Goal: Task Accomplishment & Management: Use online tool/utility

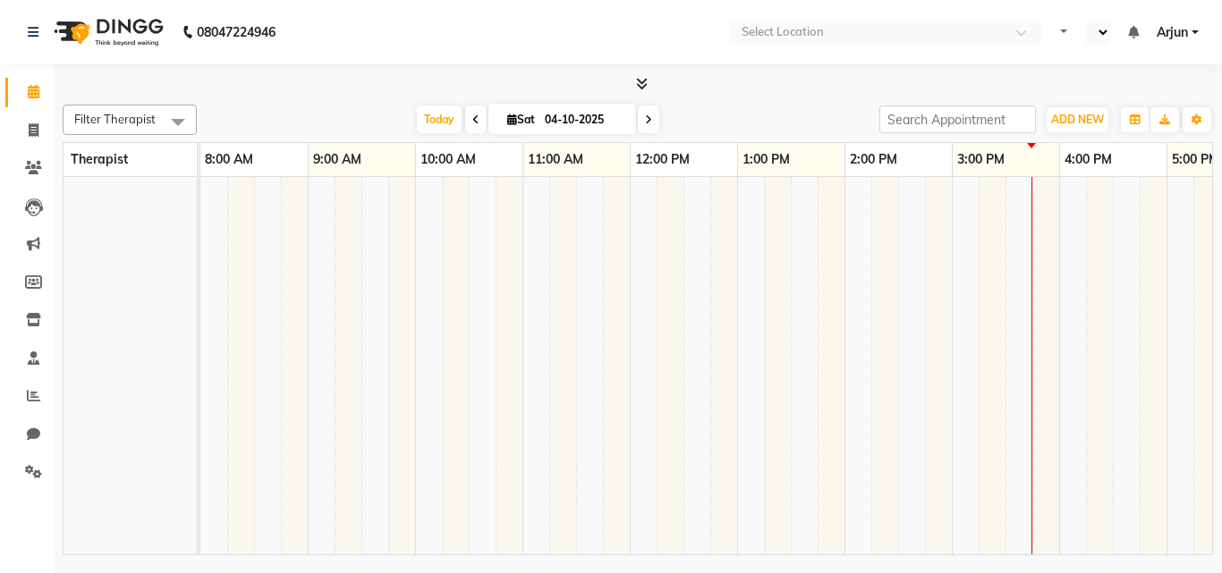
select select "en"
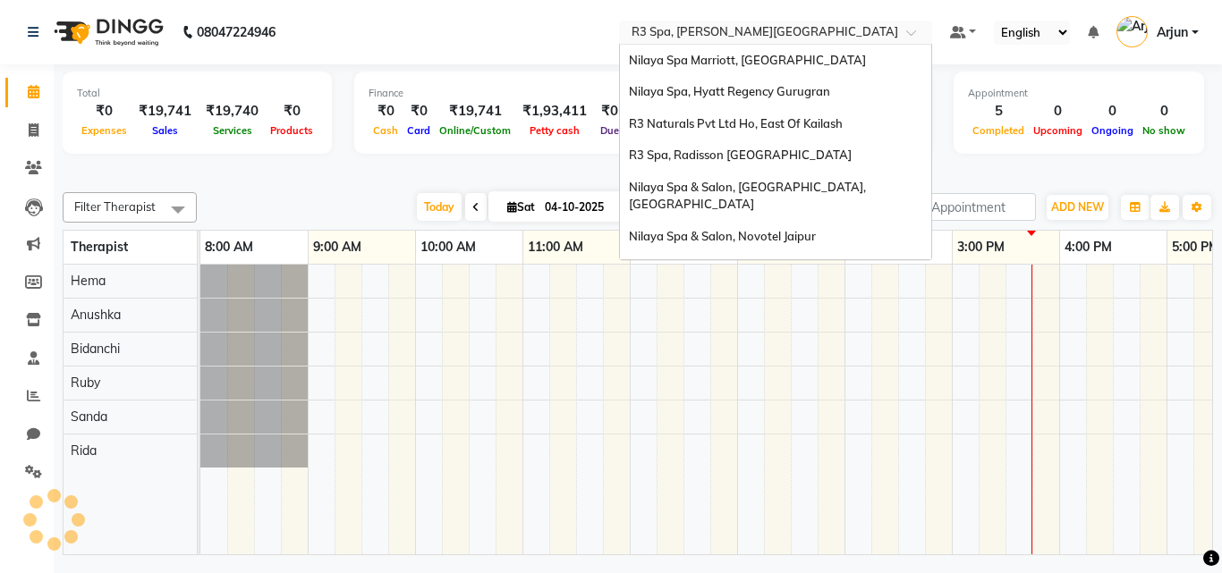
click at [867, 32] on input "text" at bounding box center [757, 34] width 259 height 18
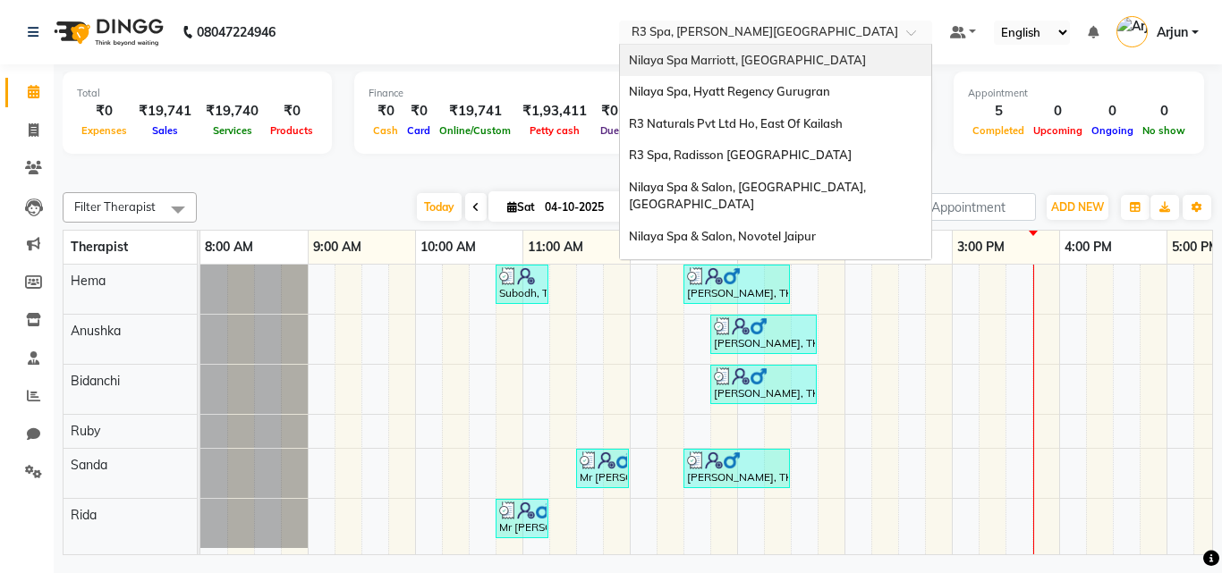
click at [673, 63] on span "Nilaya Spa Marriott, Whitefield" at bounding box center [747, 60] width 237 height 14
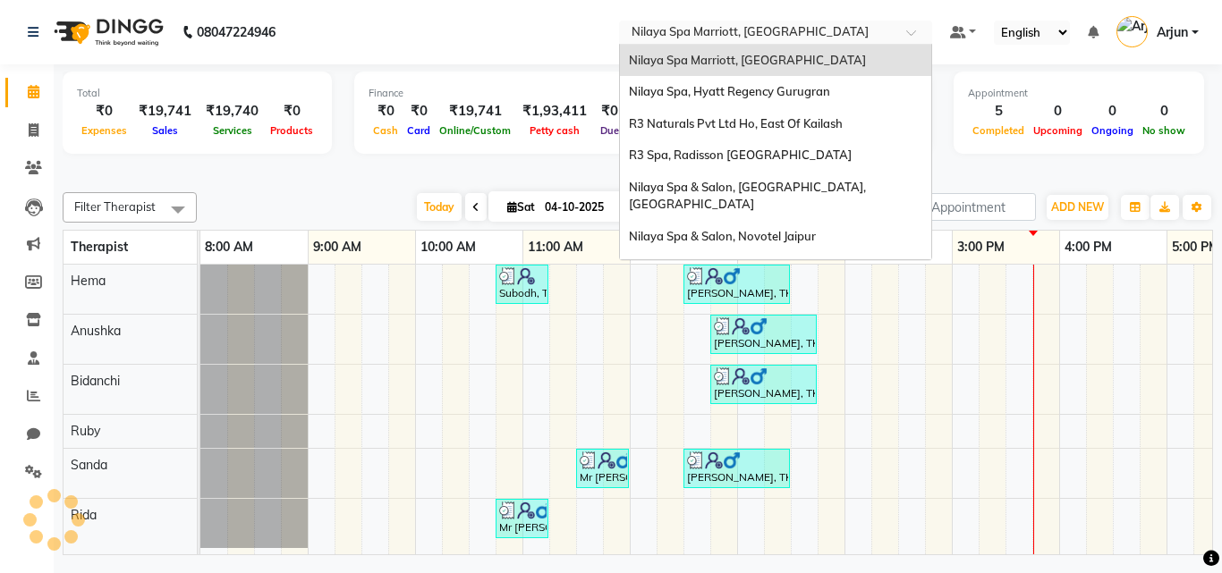
click at [913, 34] on span at bounding box center [917, 38] width 22 height 18
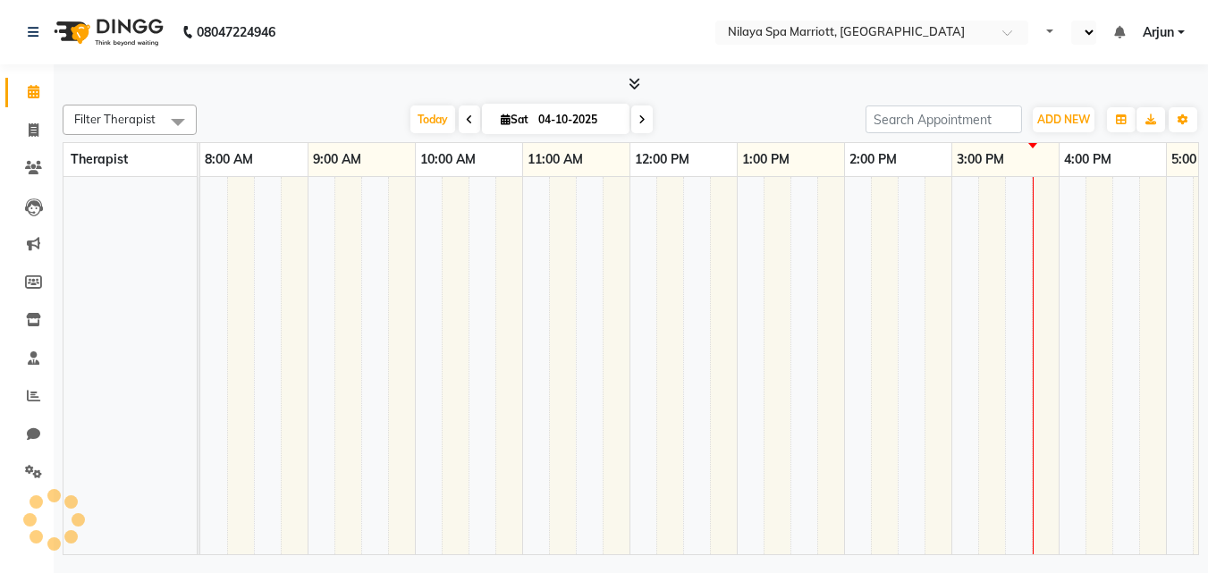
select select "en"
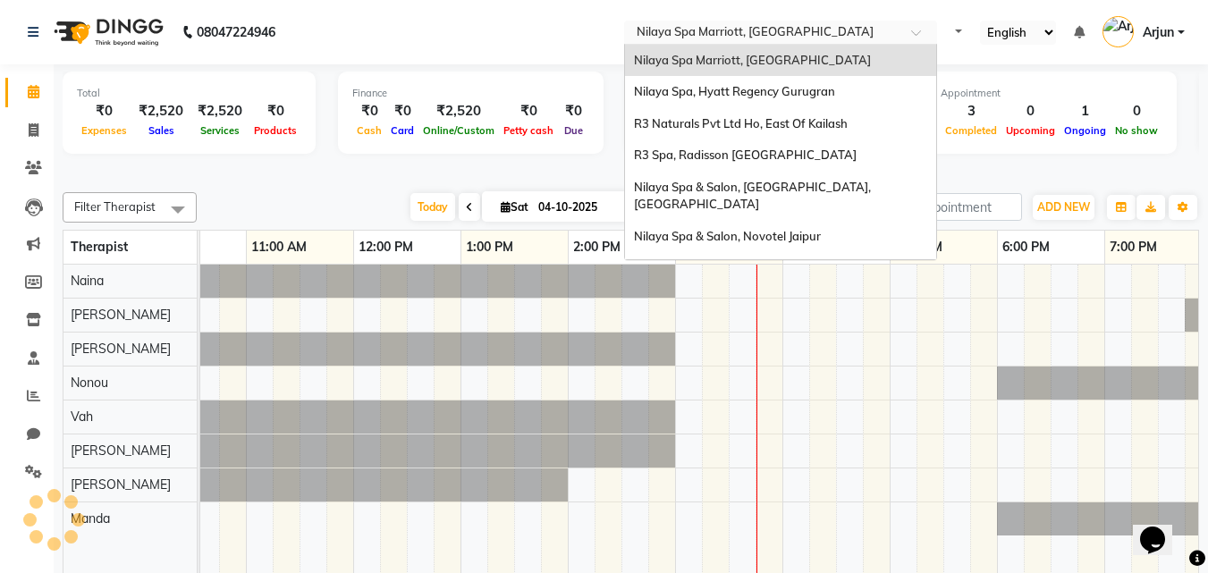
click at [916, 34] on span at bounding box center [922, 38] width 22 height 18
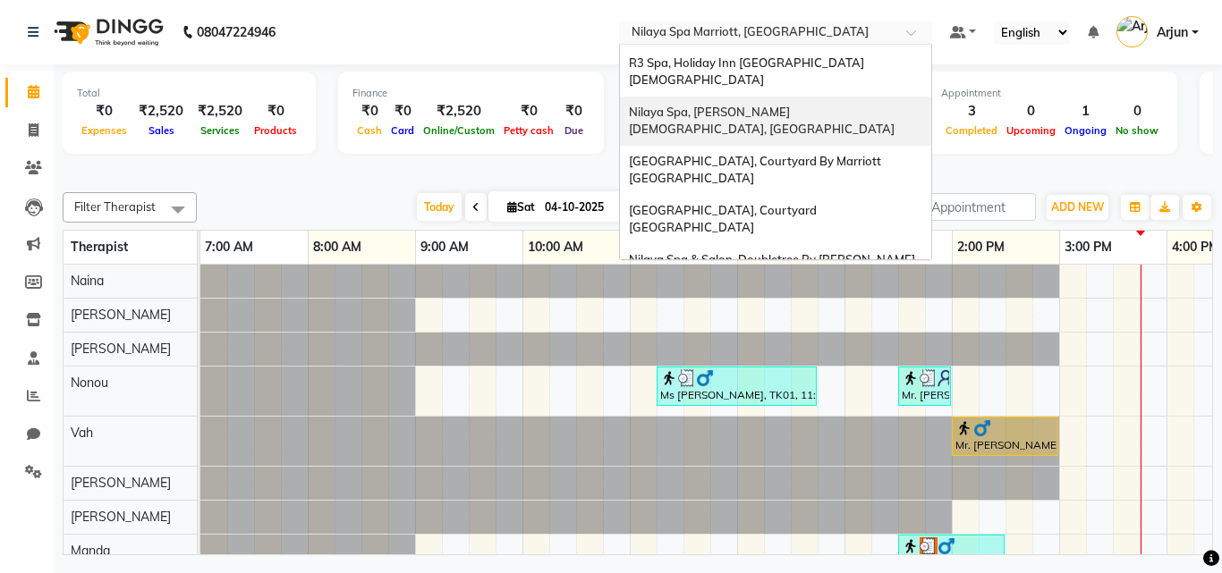
scroll to position [268, 0]
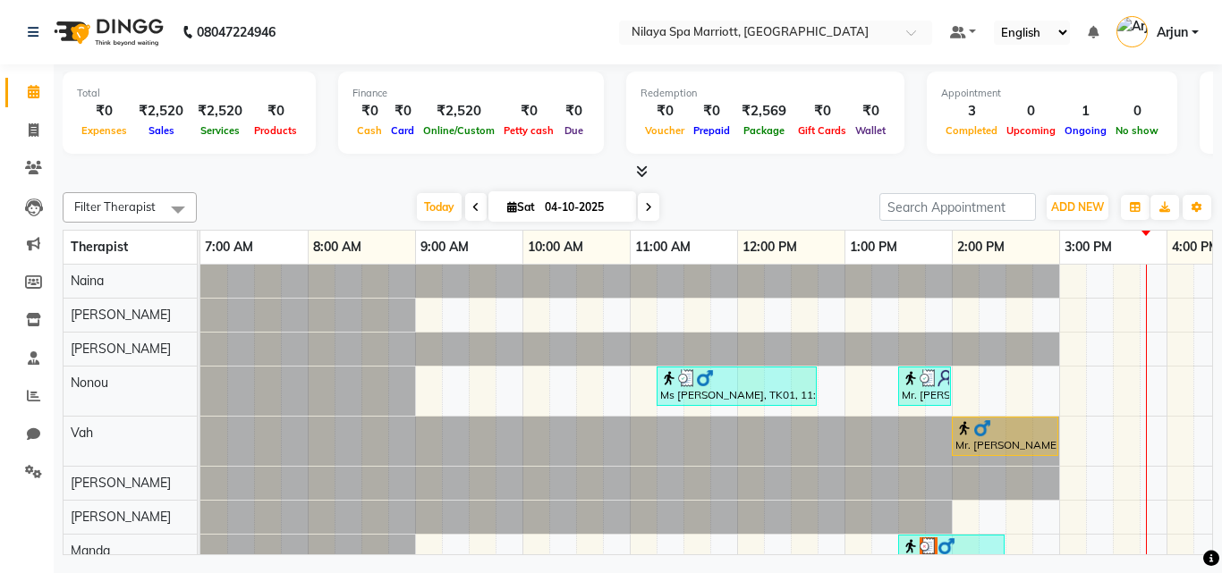
click at [541, 11] on nav "08047224946 Select Location × Nilaya Spa Marriott, Whitefield Default Panel My …" at bounding box center [611, 32] width 1222 height 64
click at [871, 21] on div "Select Location × Nilaya Spa Marriott, Whitefield" at bounding box center [775, 33] width 313 height 24
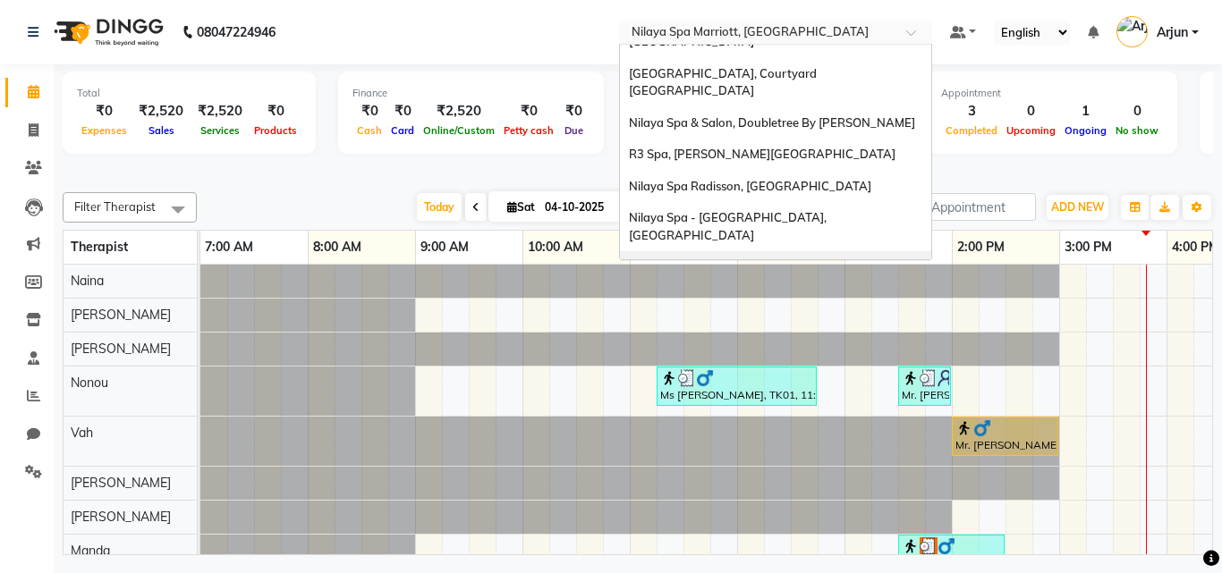
scroll to position [284, 0]
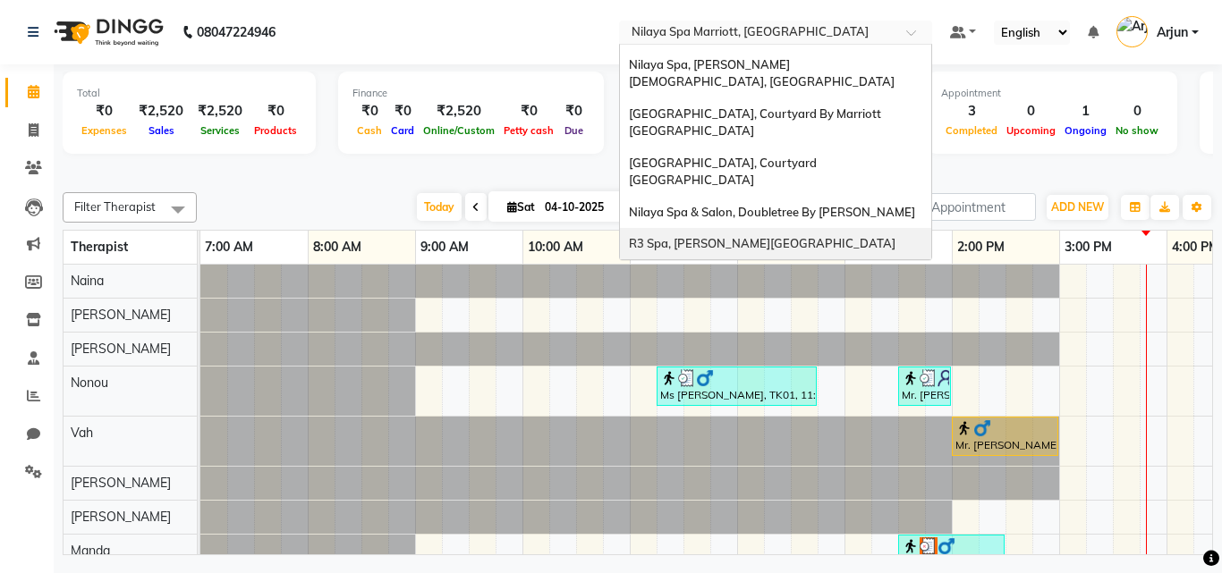
click at [812, 236] on span "R3 Spa, Tarangi Jim Corbett Resort" at bounding box center [762, 243] width 266 height 14
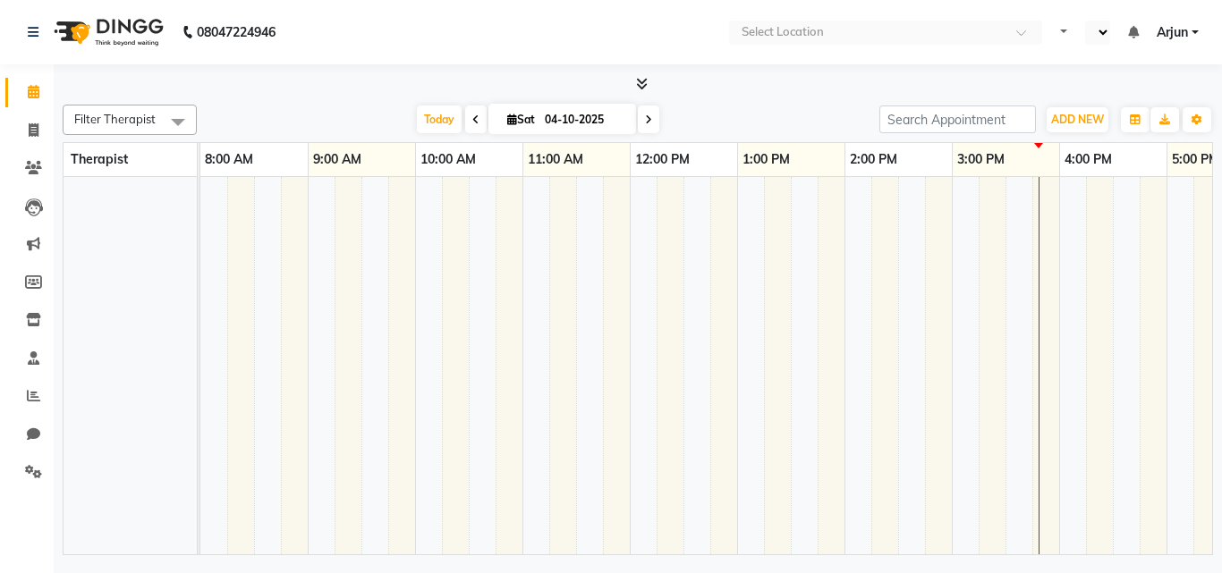
scroll to position [0, 276]
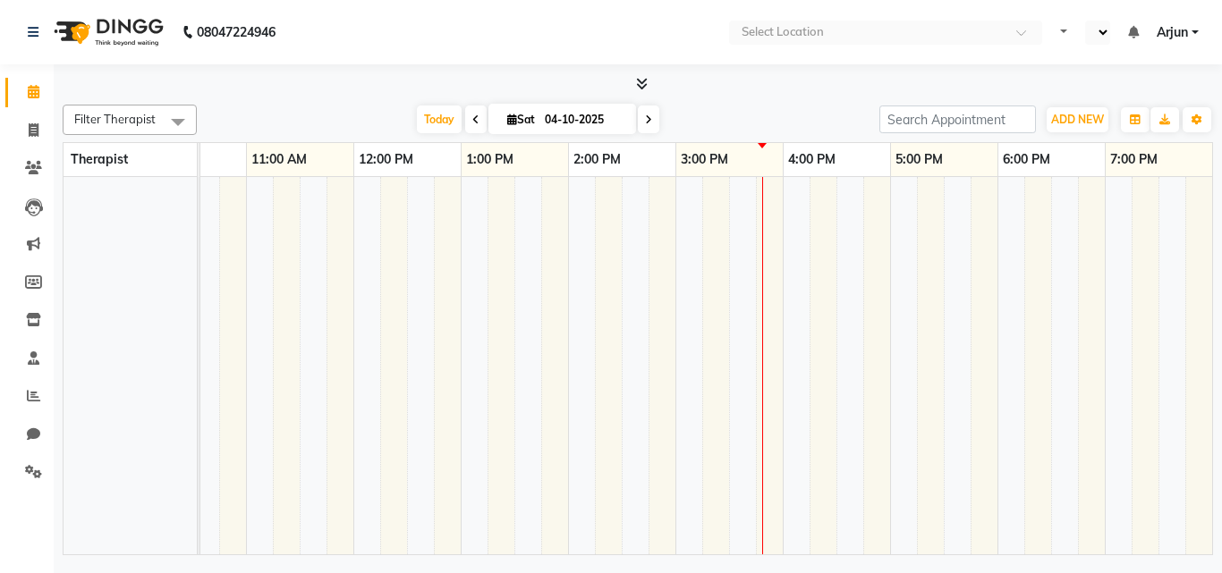
select select "en"
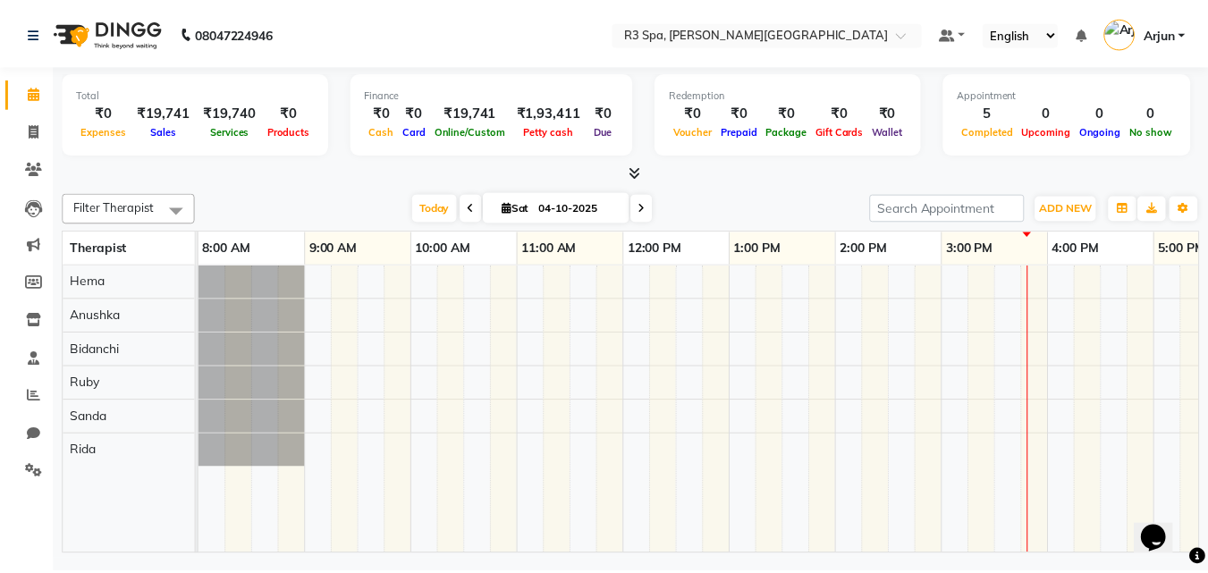
scroll to position [0, 0]
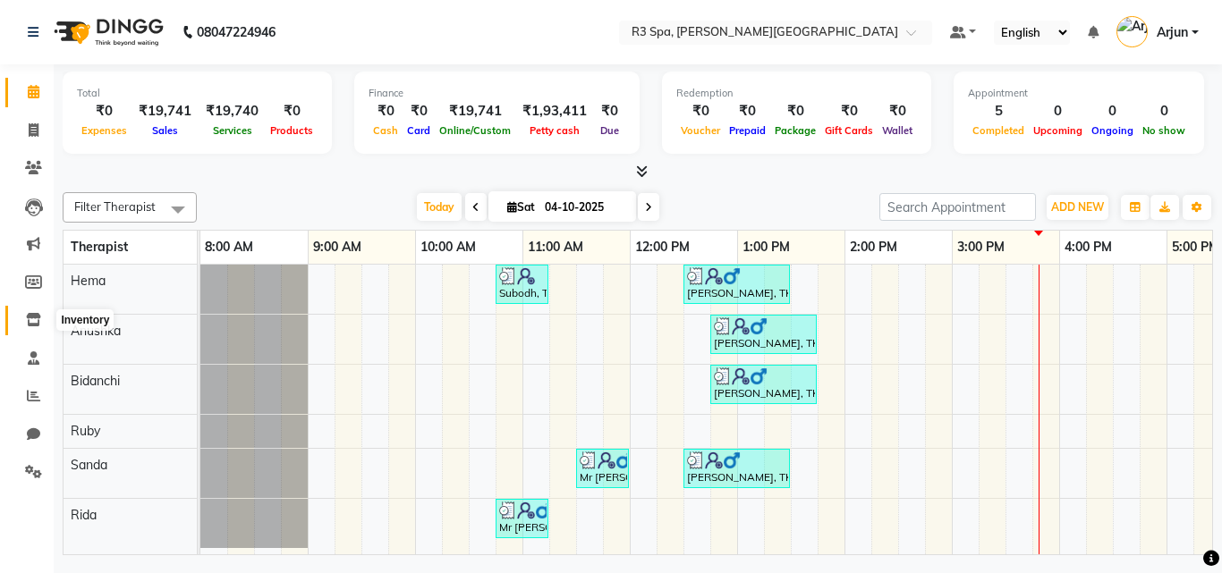
click at [30, 321] on icon at bounding box center [33, 319] width 15 height 13
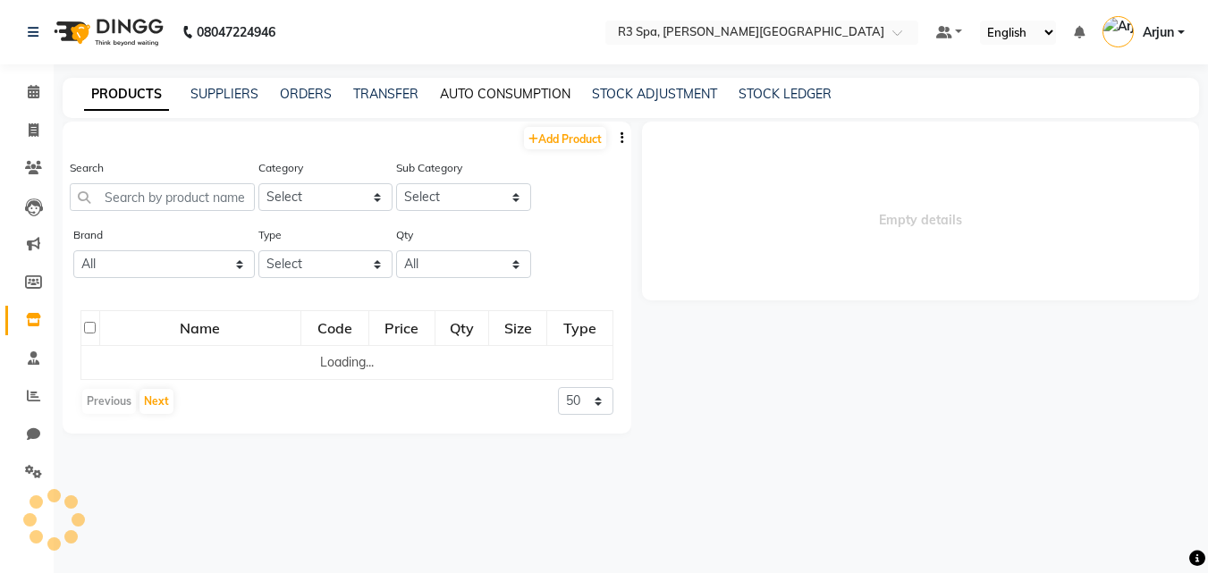
click at [512, 89] on link "AUTO CONSUMPTION" at bounding box center [505, 94] width 131 height 16
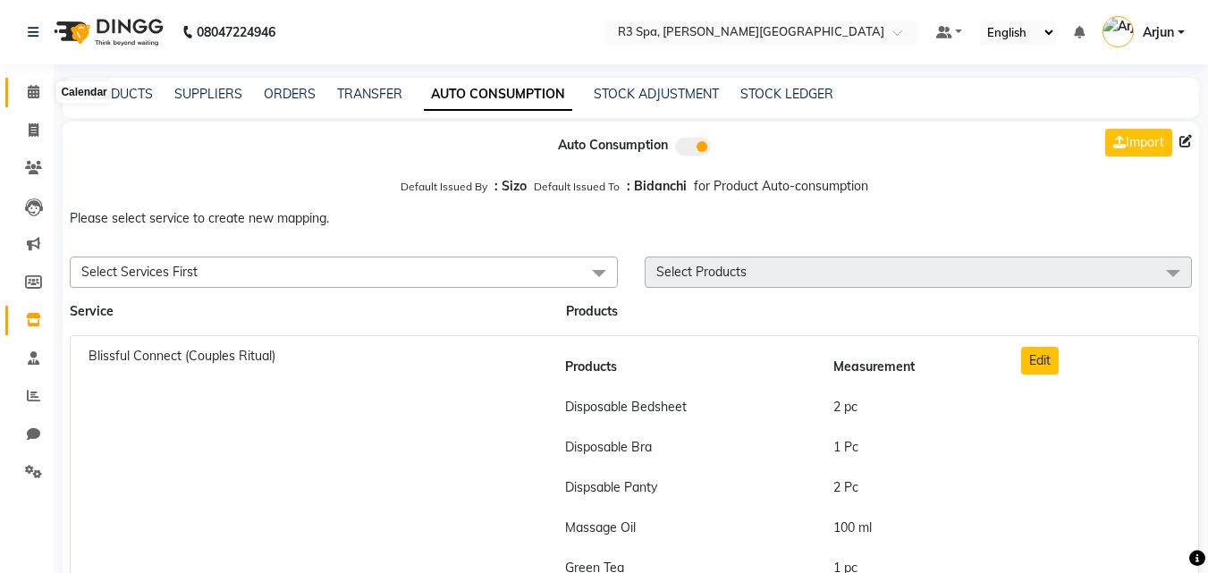
click at [38, 90] on icon at bounding box center [34, 91] width 12 height 13
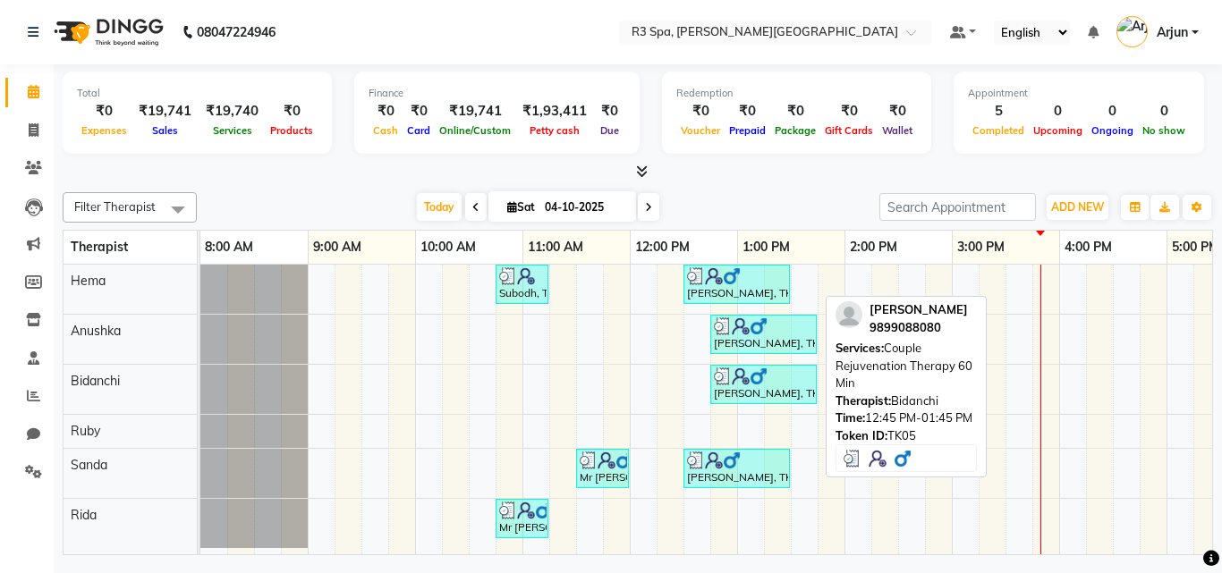
click at [769, 394] on div "Mr Apurv, TK05, 12:45 PM-01:45 PM, Couple Rejuvenation Therapy 60 Min" at bounding box center [763, 385] width 103 height 34
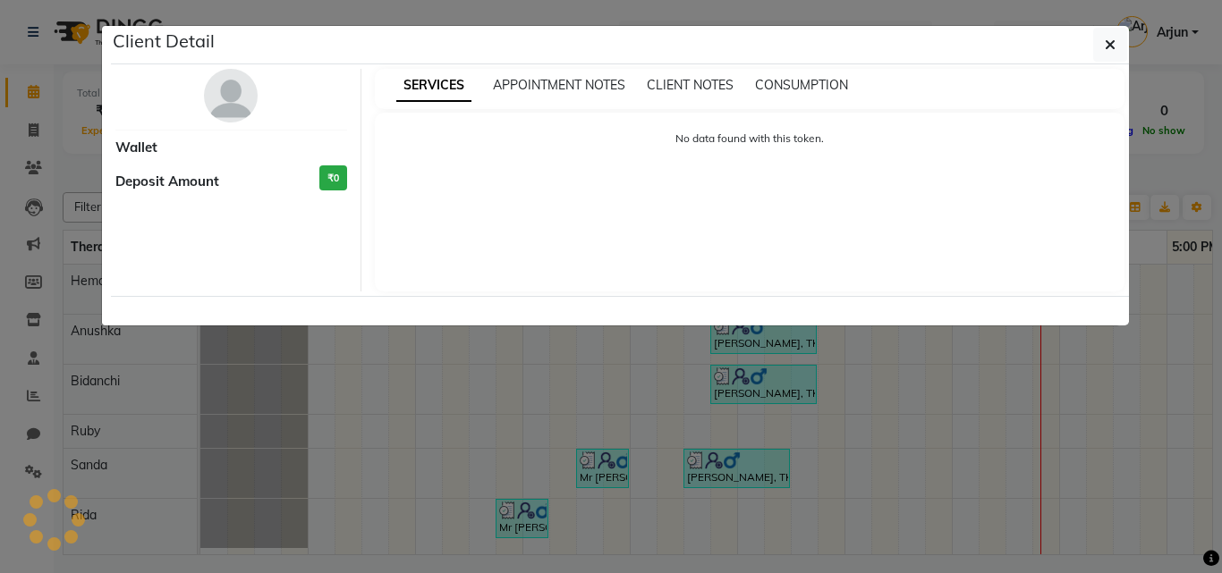
select select "3"
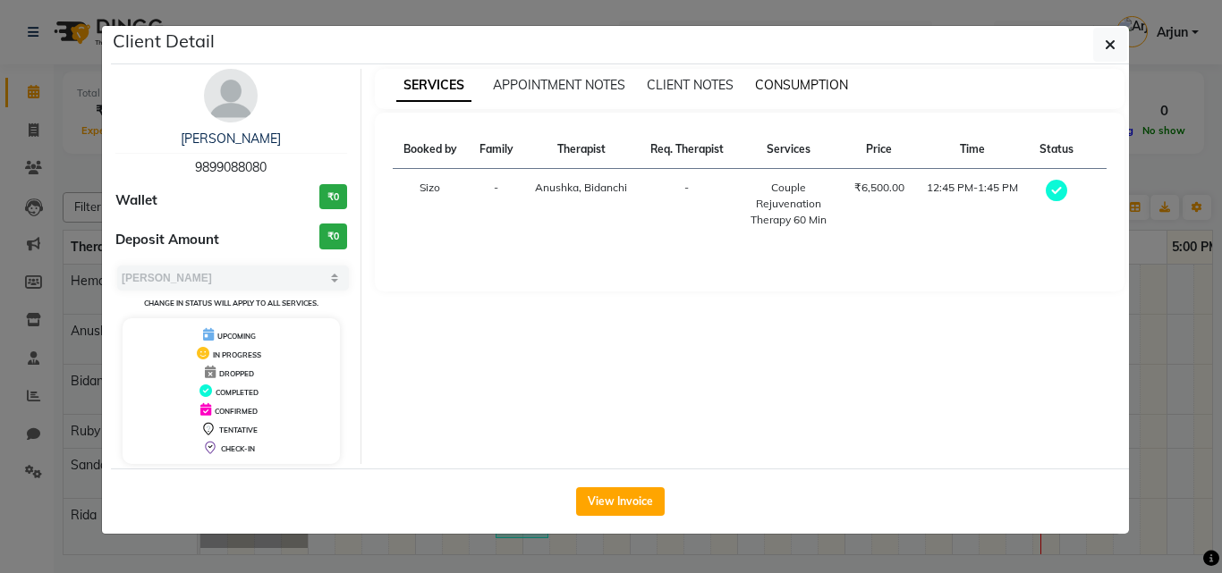
click at [833, 90] on span "CONSUMPTION" at bounding box center [801, 85] width 93 height 16
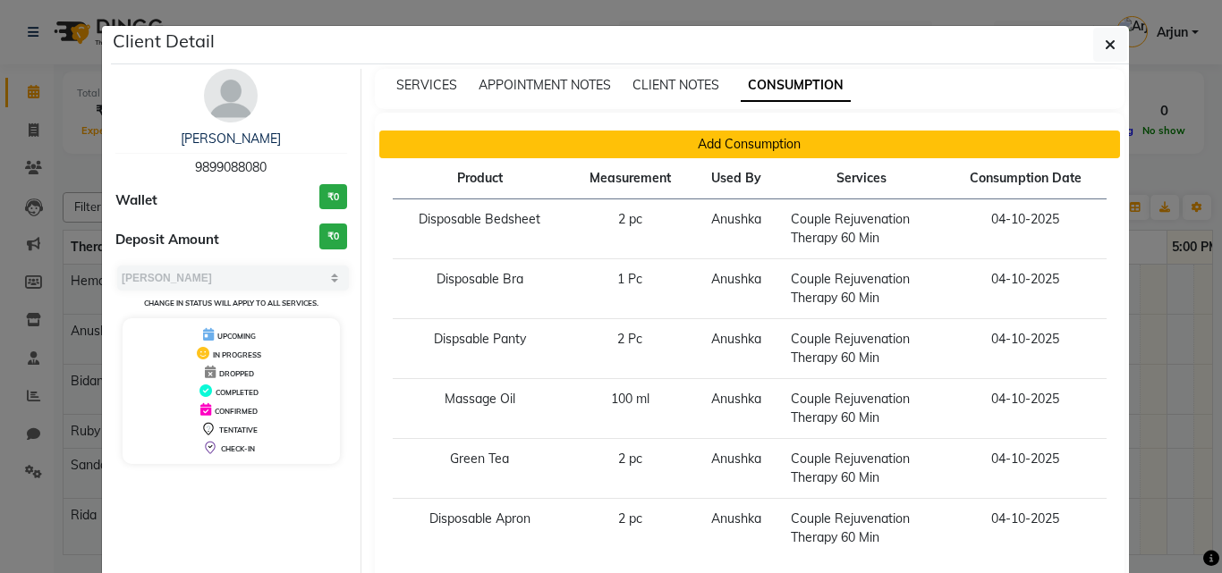
click at [748, 140] on button "Add Consumption" at bounding box center [749, 145] width 741 height 28
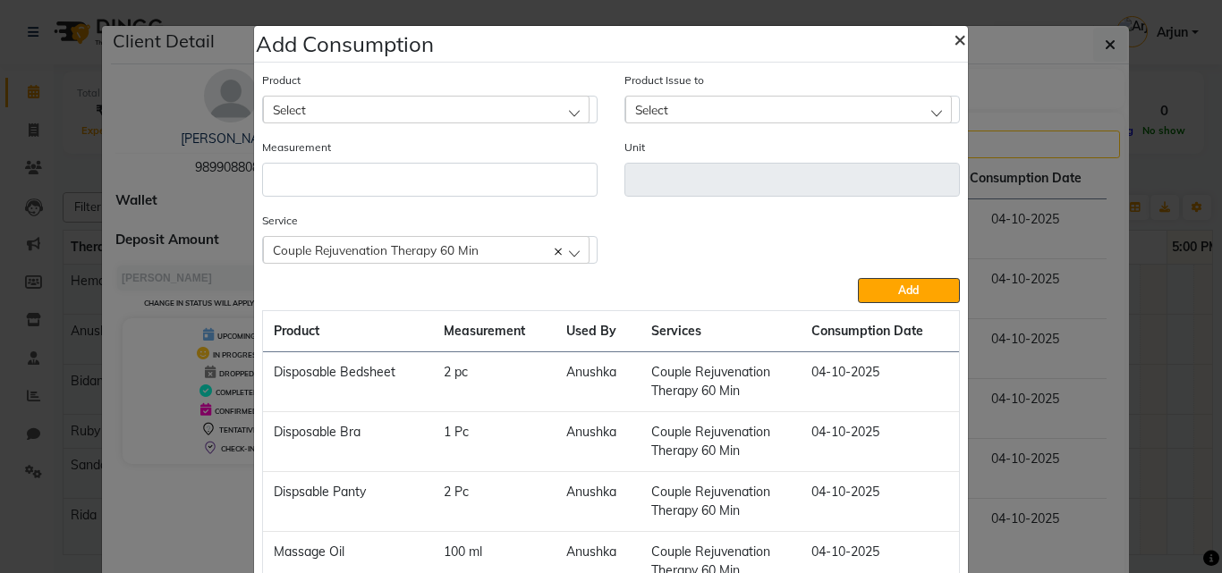
click at [943, 47] on button "×" at bounding box center [959, 38] width 41 height 50
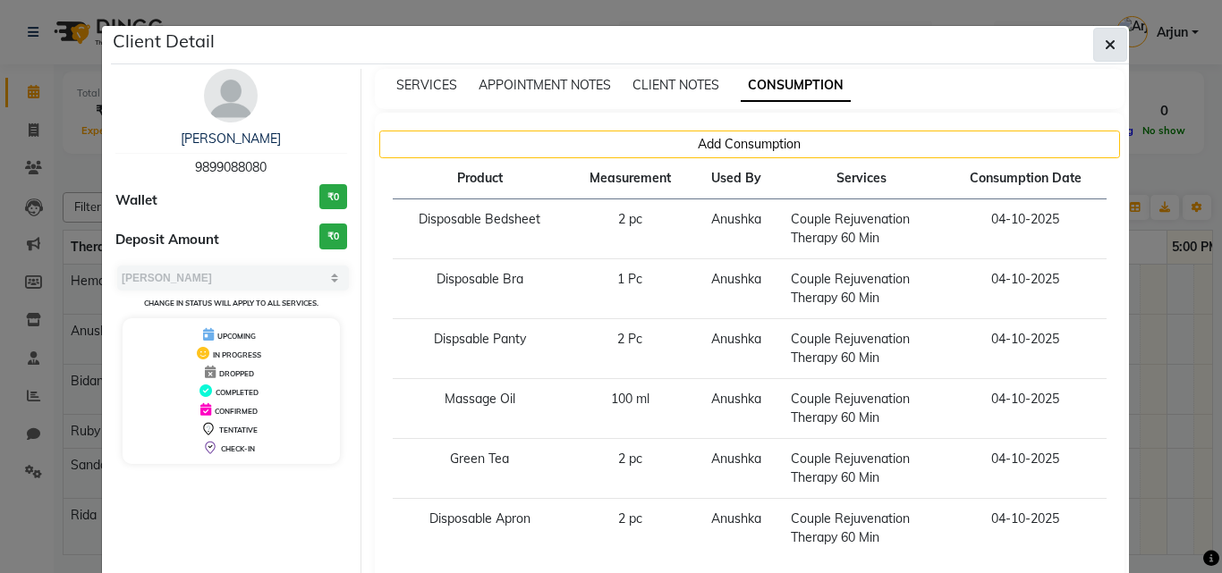
click at [1104, 43] on icon "button" at bounding box center [1109, 45] width 11 height 14
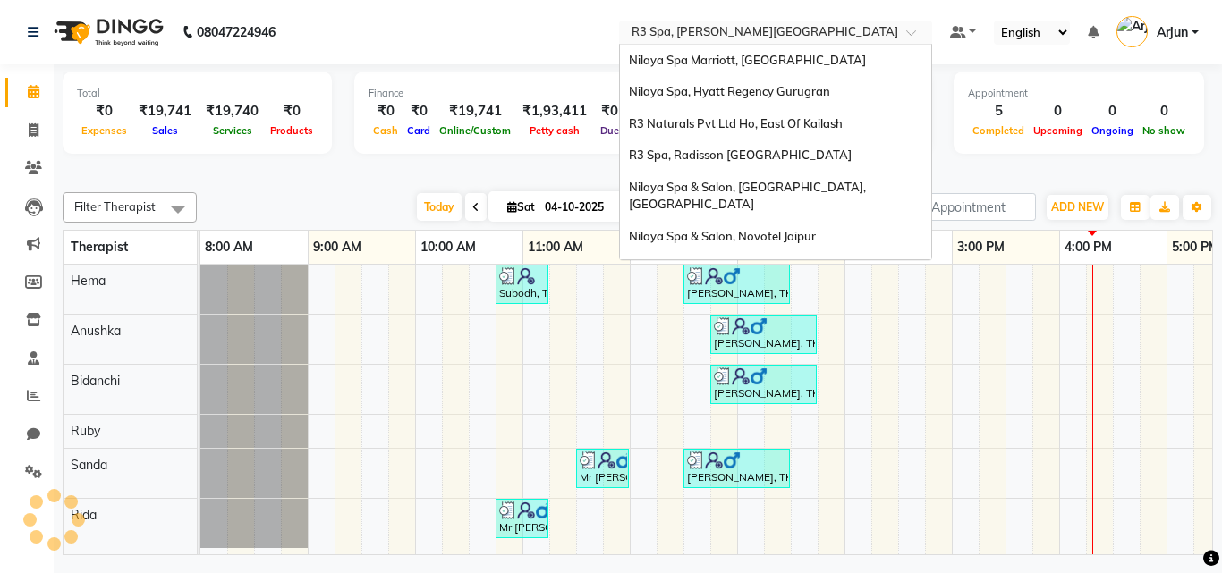
click at [837, 29] on input "text" at bounding box center [757, 34] width 259 height 18
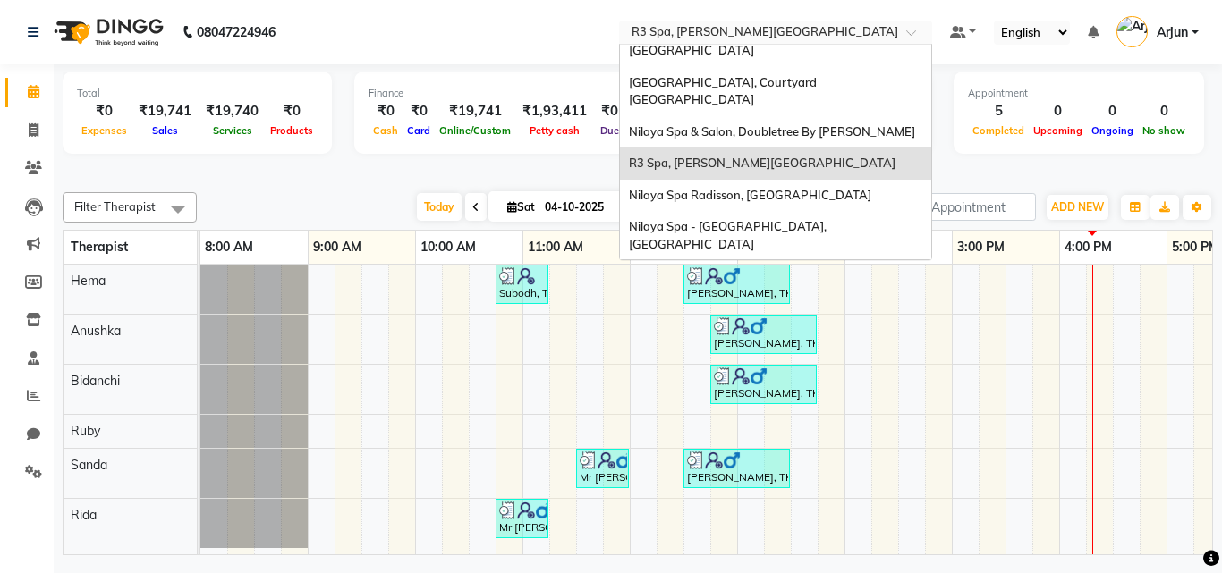
scroll to position [374, 0]
